Goal: Register for event/course

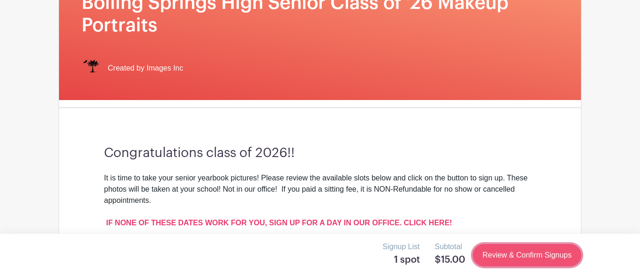
click at [506, 250] on link "Review & Confirm Signups" at bounding box center [526, 255] width 109 height 22
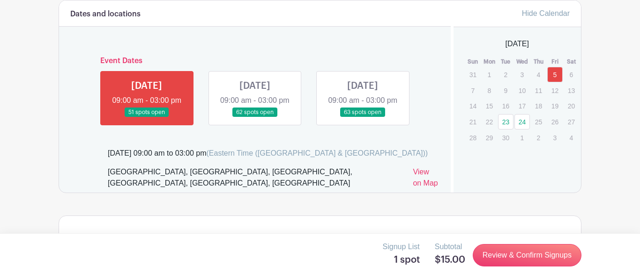
scroll to position [550, 0]
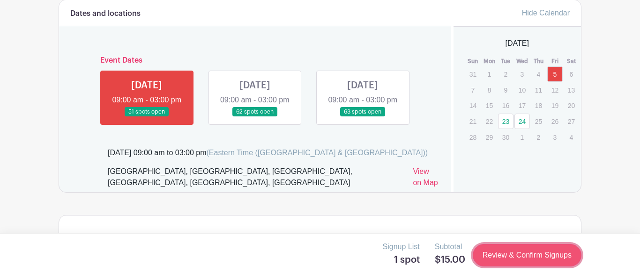
click at [494, 257] on link "Review & Confirm Signups" at bounding box center [526, 255] width 109 height 22
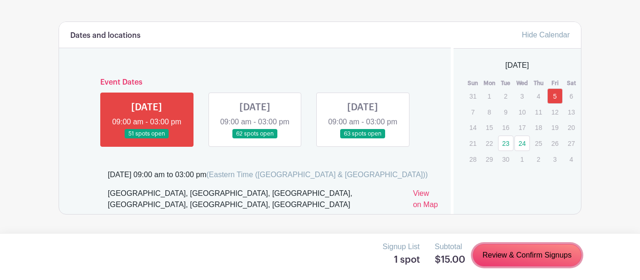
scroll to position [532, 0]
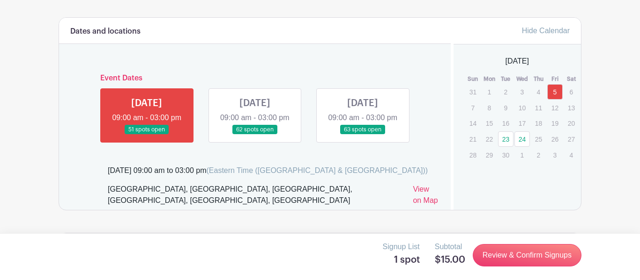
click at [553, 94] on link "5" at bounding box center [554, 91] width 15 height 15
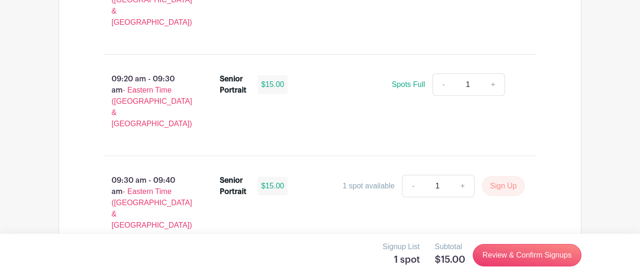
scroll to position [952, 0]
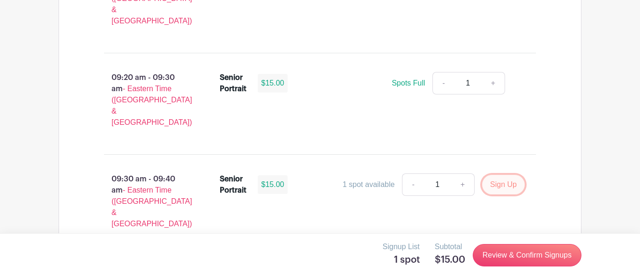
click at [502, 175] on button "Sign Up" at bounding box center [503, 185] width 43 height 20
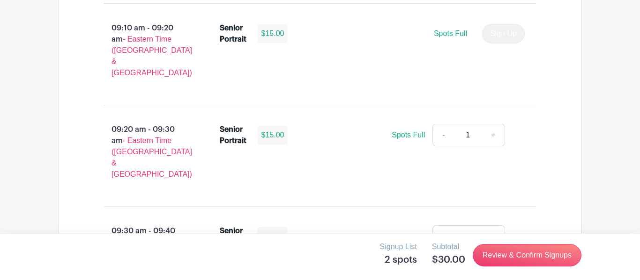
scroll to position [898, 0]
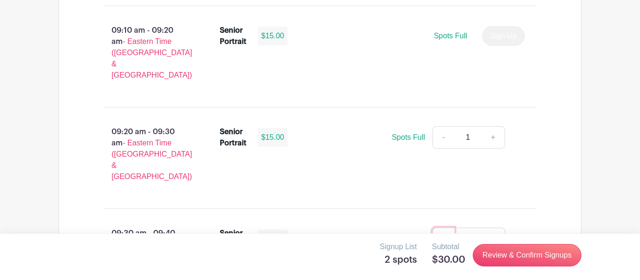
click at [445, 228] on link "-" at bounding box center [443, 239] width 22 height 22
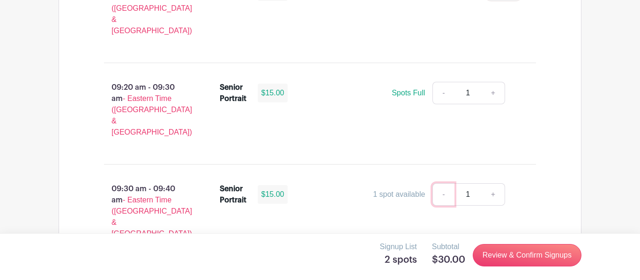
scroll to position [942, 0]
click at [440, 184] on link "-" at bounding box center [443, 195] width 22 height 22
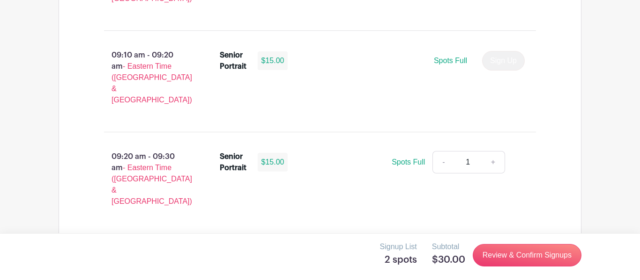
scroll to position [885, 0]
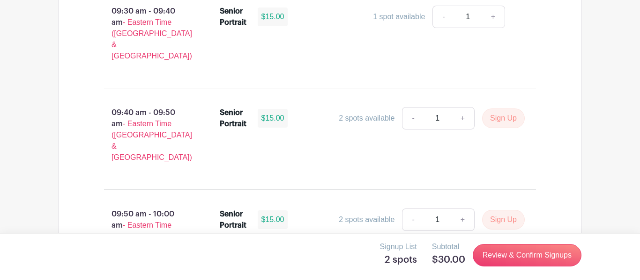
scroll to position [1118, 0]
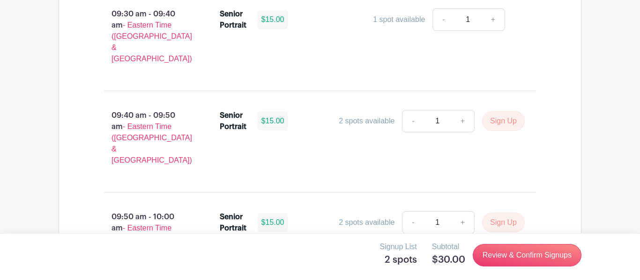
click at [436, 110] on input "1" at bounding box center [437, 121] width 28 height 22
type input "0"
click at [482, 111] on button "Sign Up" at bounding box center [503, 121] width 43 height 20
type input "1"
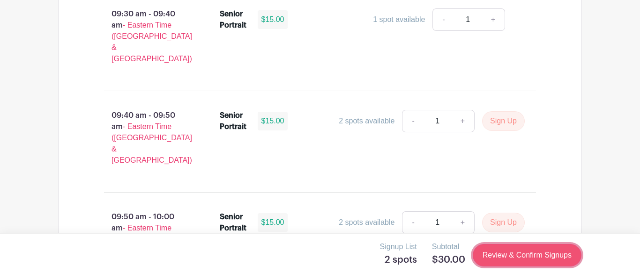
click at [489, 252] on link "Review & Confirm Signups" at bounding box center [526, 255] width 109 height 22
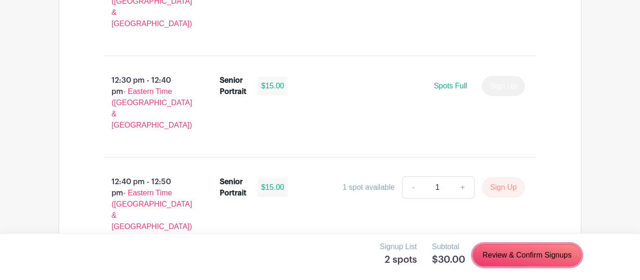
scroll to position [2885, 0]
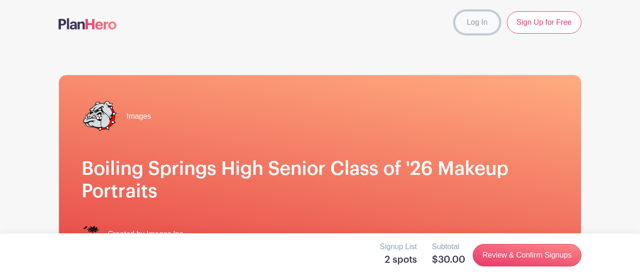
click at [473, 14] on link "Log In" at bounding box center [477, 22] width 44 height 22
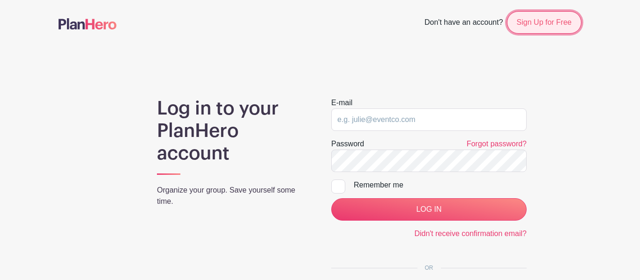
click at [544, 23] on link "Sign Up for Free" at bounding box center [544, 22] width 74 height 22
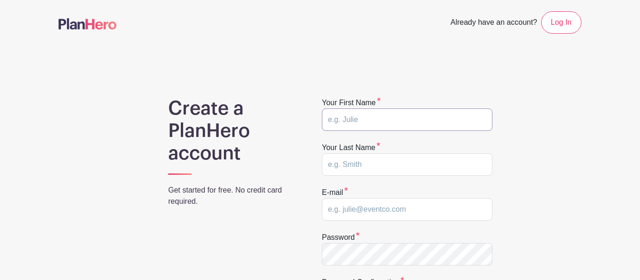
click at [355, 117] on input "text" at bounding box center [407, 120] width 170 height 22
type input "Ava"
type input "Sweat"
type input "[EMAIL_ADDRESS][DOMAIN_NAME]"
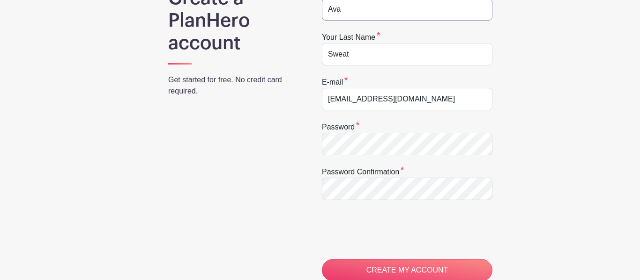
scroll to position [112, 0]
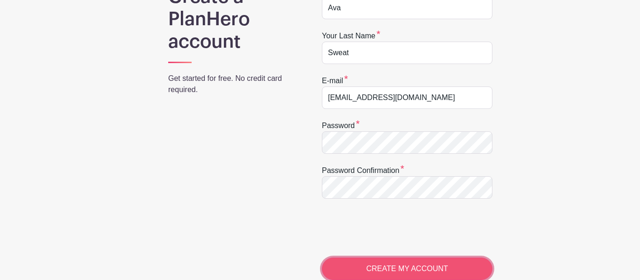
click at [370, 273] on input "CREATE MY ACCOUNT" at bounding box center [407, 269] width 170 height 22
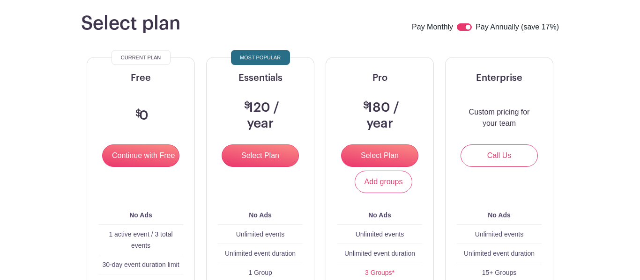
scroll to position [86, 0]
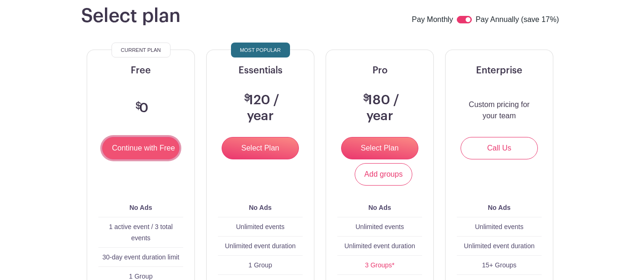
click at [129, 156] on input "Continue with Free" at bounding box center [140, 148] width 77 height 22
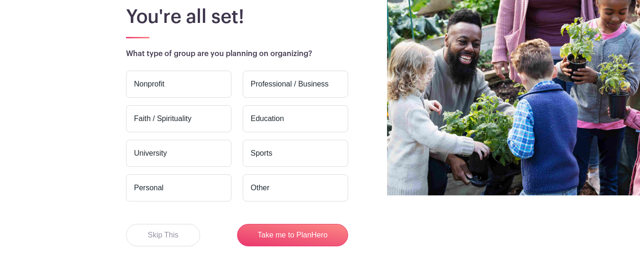
scroll to position [110, 0]
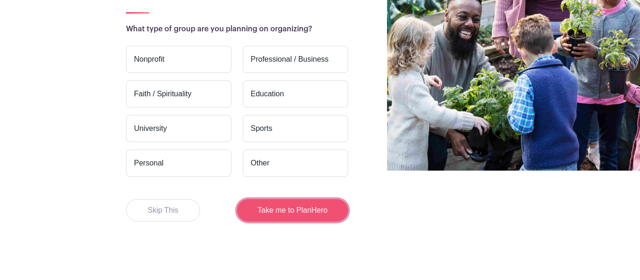
click at [294, 201] on button "Take me to PlanHero" at bounding box center [292, 210] width 111 height 22
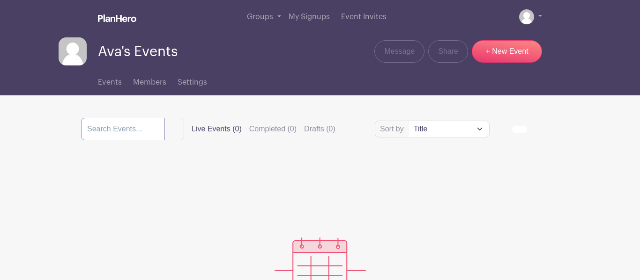
click at [143, 125] on input "search" at bounding box center [123, 129] width 84 height 22
type input "boiling springs high makeup senior portraits"
click at [164, 118] on button "submit" at bounding box center [174, 129] width 20 height 22
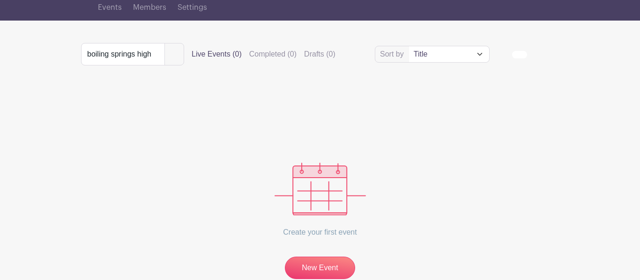
scroll to position [60, 0]
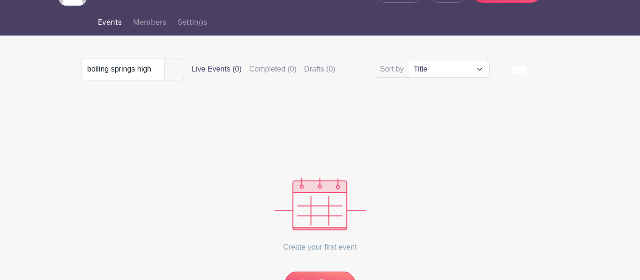
click at [99, 22] on span "Events" at bounding box center [110, 22] width 24 height 7
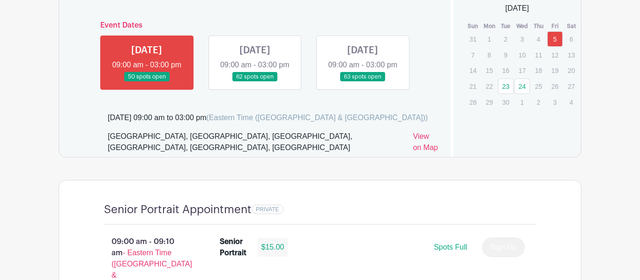
scroll to position [579, 0]
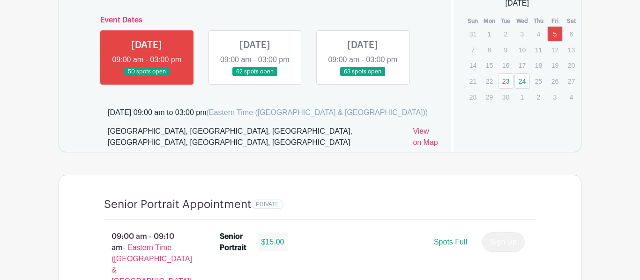
click at [557, 34] on link "5" at bounding box center [554, 33] width 15 height 15
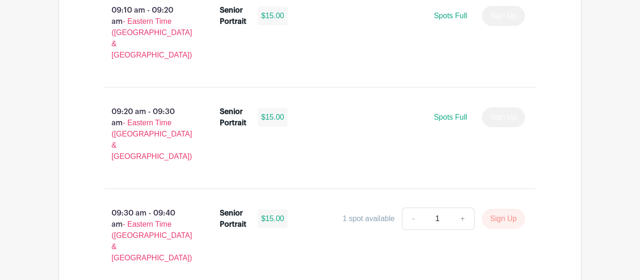
scroll to position [929, 0]
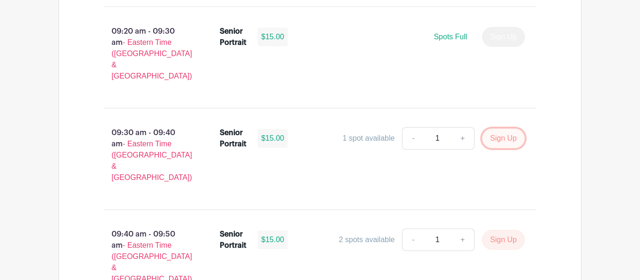
click at [493, 129] on button "Sign Up" at bounding box center [503, 139] width 43 height 20
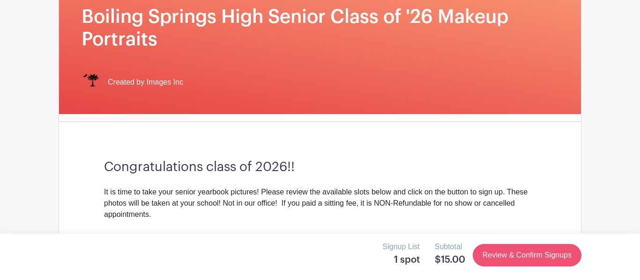
scroll to position [141, 0]
click at [513, 257] on link "Review & Confirm Signups" at bounding box center [526, 255] width 109 height 22
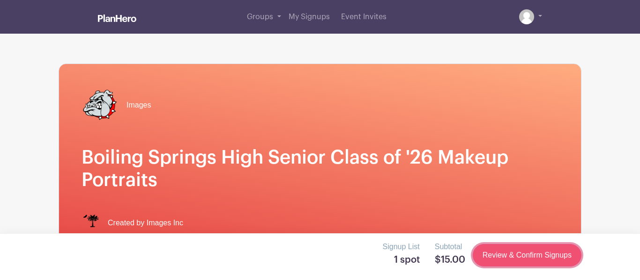
click at [512, 258] on link "Review & Confirm Signups" at bounding box center [526, 255] width 109 height 22
click at [492, 256] on link "Review & Confirm Signups" at bounding box center [526, 255] width 109 height 22
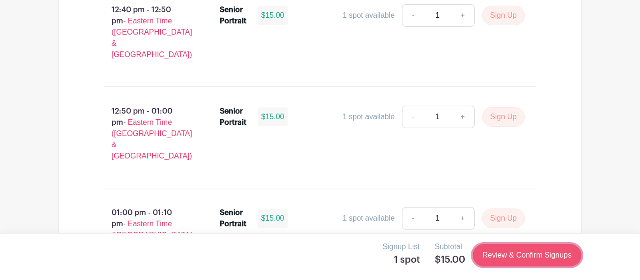
scroll to position [3045, 0]
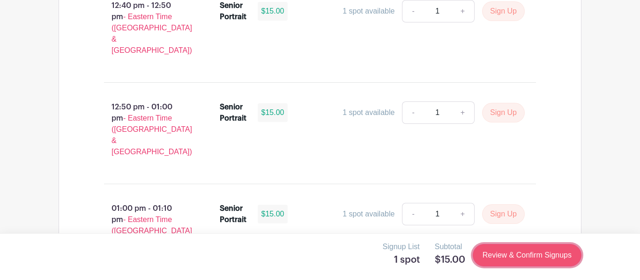
click at [502, 252] on link "Review & Confirm Signups" at bounding box center [526, 255] width 109 height 22
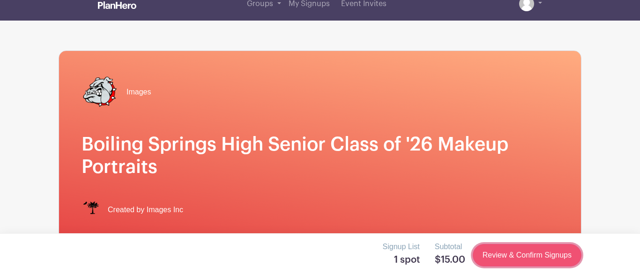
scroll to position [0, 0]
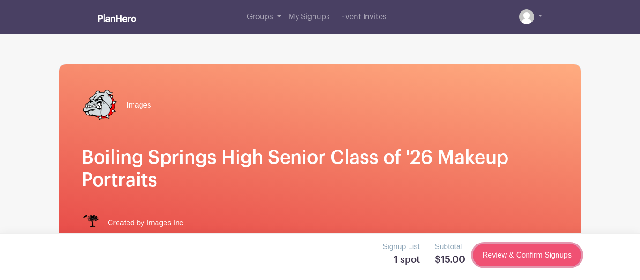
click at [502, 252] on link "Review & Confirm Signups" at bounding box center [526, 255] width 109 height 22
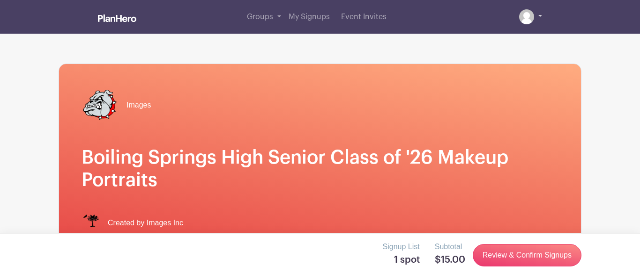
click at [537, 17] on link at bounding box center [530, 16] width 23 height 15
click at [540, 15] on link at bounding box center [530, 16] width 23 height 15
click at [512, 20] on li at bounding box center [511, 16] width 7 height 15
click at [523, 17] on img at bounding box center [526, 16] width 15 height 15
click at [315, 16] on span "My Signups" at bounding box center [308, 16] width 41 height 7
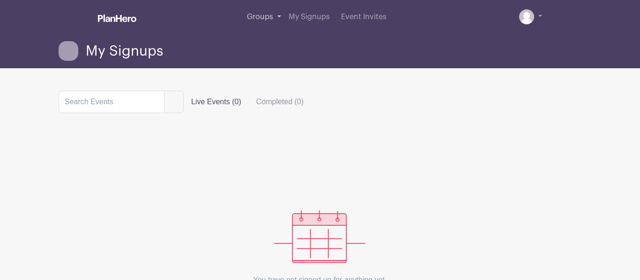
click at [263, 15] on span "Groups" at bounding box center [260, 16] width 26 height 7
click at [277, 16] on link "Groups" at bounding box center [264, 17] width 42 height 34
click at [280, 16] on link "Groups" at bounding box center [264, 17] width 42 height 34
click at [262, 19] on span "Groups" at bounding box center [260, 16] width 26 height 7
click at [540, 16] on link at bounding box center [530, 16] width 23 height 15
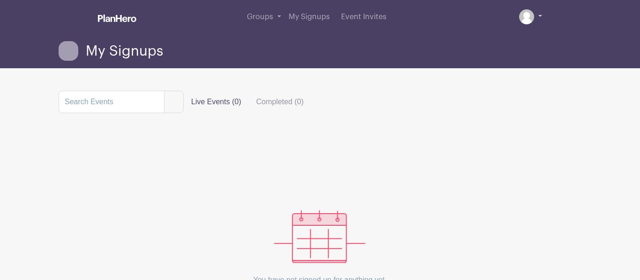
click at [534, 18] on link at bounding box center [530, 16] width 23 height 15
click at [122, 18] on img at bounding box center [117, 18] width 38 height 7
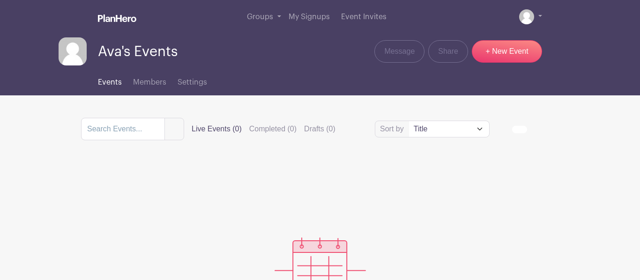
click at [118, 88] on link "Events" at bounding box center [110, 81] width 24 height 30
